Goal: Find specific page/section: Find specific page/section

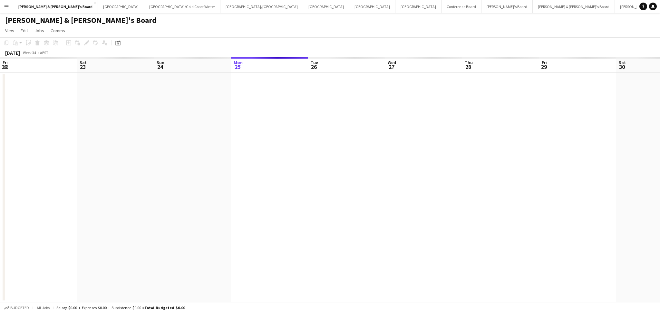
click at [382, 178] on app-calendar-viewport "Fri 22 Sat 23 Sun 24 Mon 25 Tue 26 Wed 27 Thu 28 Fri 29 Sat 30 Sun 31 Mon 1 Tue…" at bounding box center [330, 179] width 660 height 245
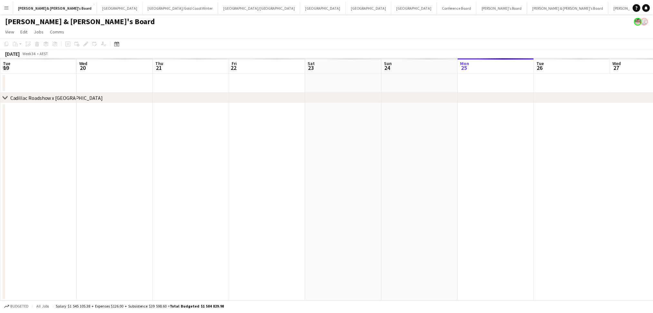
scroll to position [0, 149]
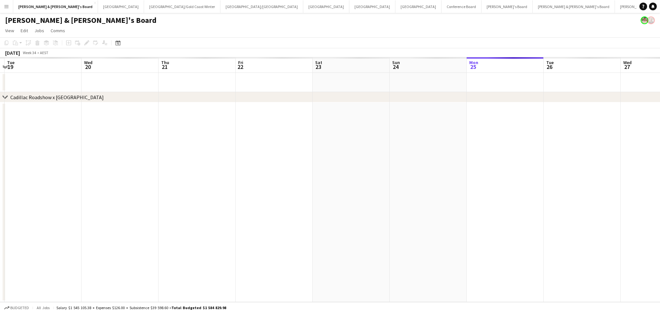
drag, startPoint x: 251, startPoint y: 173, endPoint x: 159, endPoint y: 192, distance: 93.7
click at [414, 173] on app-calendar-viewport "Sun 17 Mon 18 Tue 19 Wed 20 Thu 21 Fri 22 Sat 23 Sun 24 Mon 25 Tue 26 Wed 27 Th…" at bounding box center [330, 179] width 660 height 245
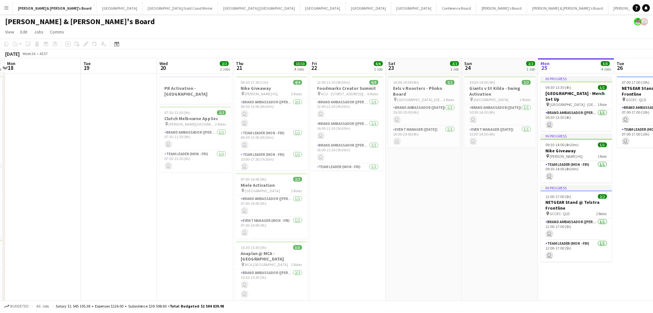
scroll to position [0, 137]
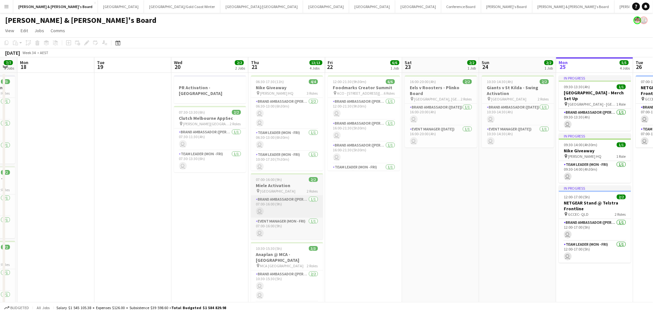
drag, startPoint x: 305, startPoint y: 216, endPoint x: 320, endPoint y: 212, distance: 15.4
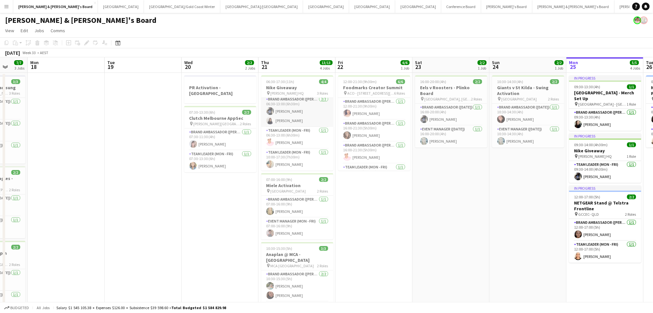
scroll to position [0, 0]
